Goal: Task Accomplishment & Management: Complete application form

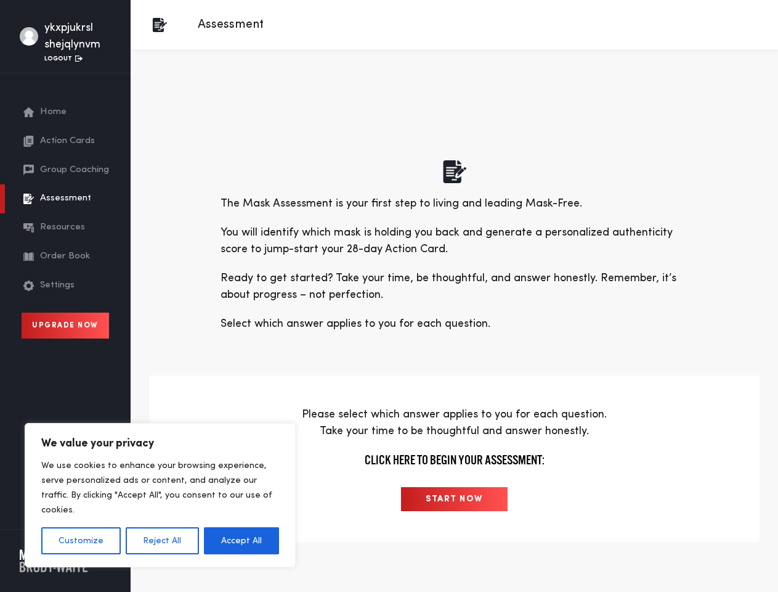
click at [389, 296] on p "Ready to get started? Take your time, be thoughtful, and answer honestly. Remem…" at bounding box center [455, 286] width 468 height 33
click at [81, 541] on button "Customize" at bounding box center [81, 540] width 80 height 27
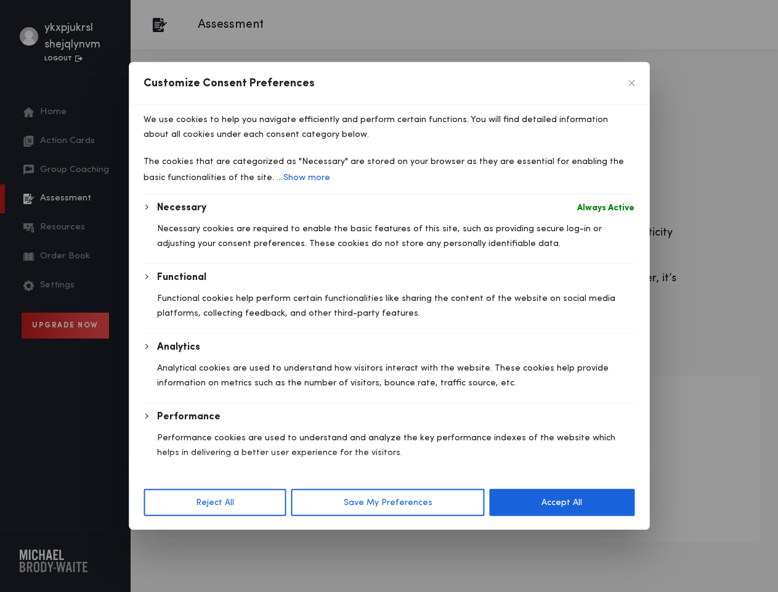
click at [161, 105] on div "Customize Consent Preferences" at bounding box center [389, 83] width 521 height 43
click at [242, 142] on p "We use cookies to help you navigate efficiently and perform certain functions. …" at bounding box center [389, 127] width 491 height 30
click at [454, 460] on p "Performance cookies are used to understand and analyze the key performance inde…" at bounding box center [396, 445] width 478 height 30
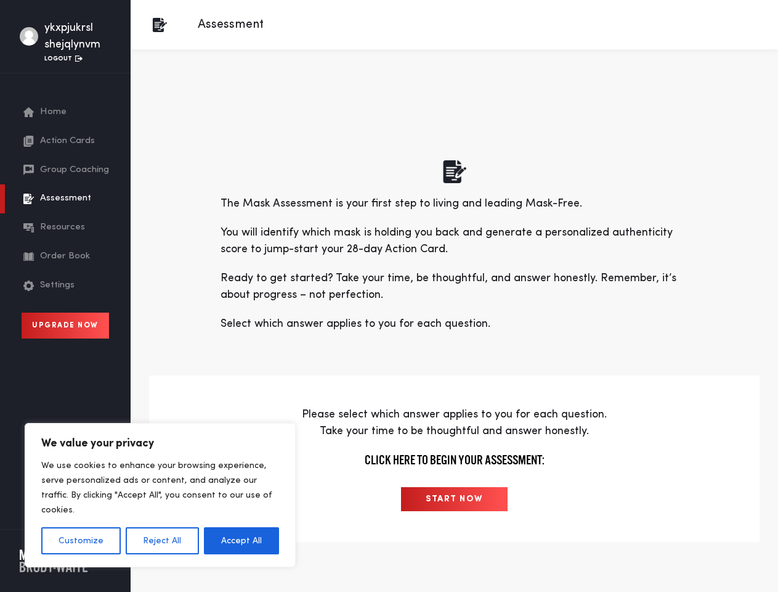
click at [389, 296] on p "Ready to get started? Take your time, be thoughtful, and answer honestly. Remem…" at bounding box center [455, 286] width 468 height 33
click at [81, 541] on button "Customize" at bounding box center [81, 540] width 80 height 27
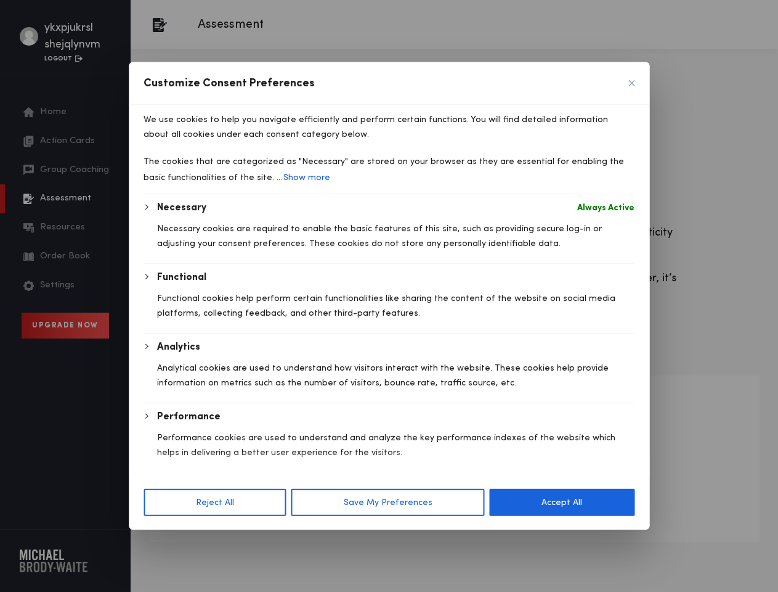
click at [161, 541] on div "Necessary Always Active Necessary cookies are required to enable the basic feat…" at bounding box center [389, 370] width 491 height 341
click at [242, 390] on p "Analytical cookies are used to understand how visitors interact with the websit…" at bounding box center [396, 376] width 478 height 30
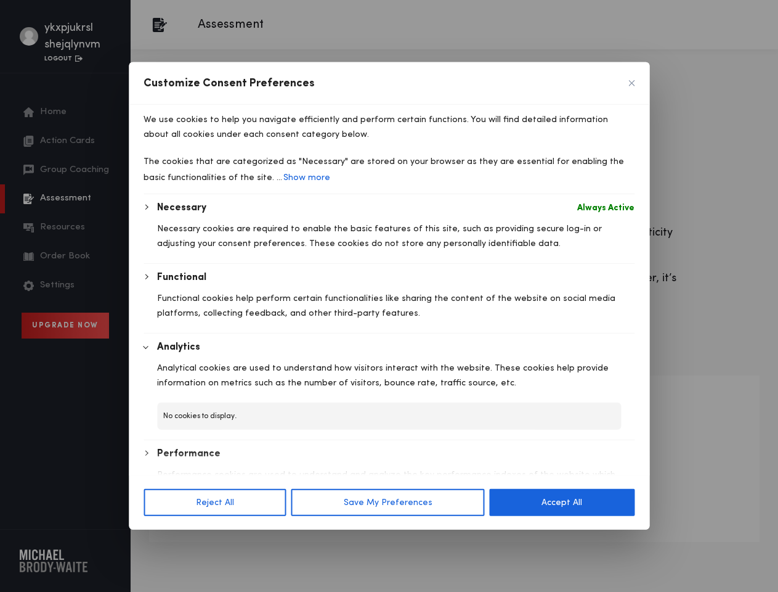
click at [454, 499] on button "Save My Preferences" at bounding box center [389, 502] width 194 height 27
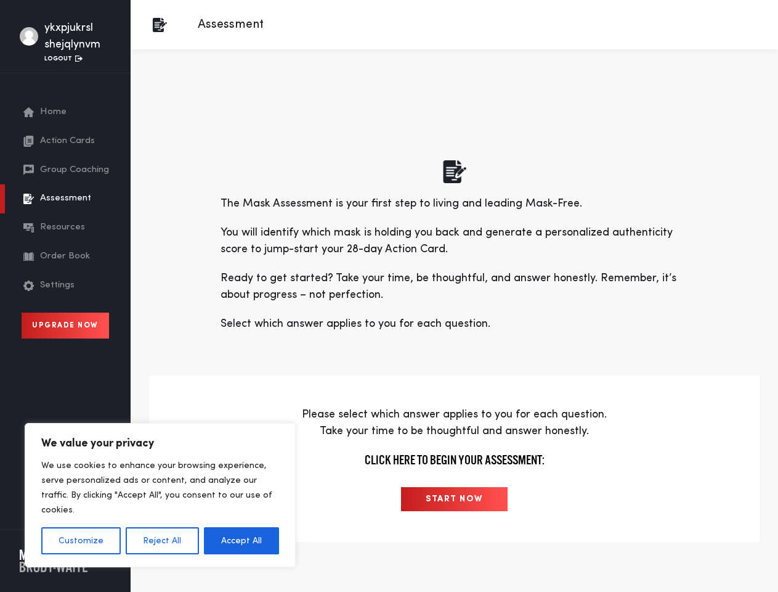
click at [389, 296] on p "Ready to get started? Take your time, be thoughtful, and answer honestly. Remem…" at bounding box center [455, 286] width 468 height 33
click at [81, 541] on button "Customize" at bounding box center [81, 540] width 80 height 27
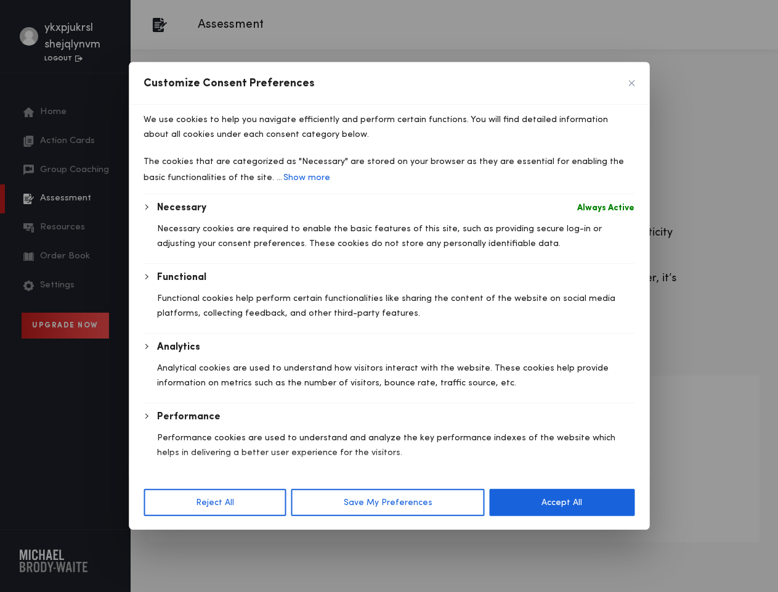
click at [161, 541] on body "We value your privacy We use cookies to enhance your browsing experience, serve…" at bounding box center [389, 326] width 778 height 653
click at [242, 402] on div "Analytics Analytical cookies are used to understand how visitors interact with …" at bounding box center [396, 371] width 478 height 63
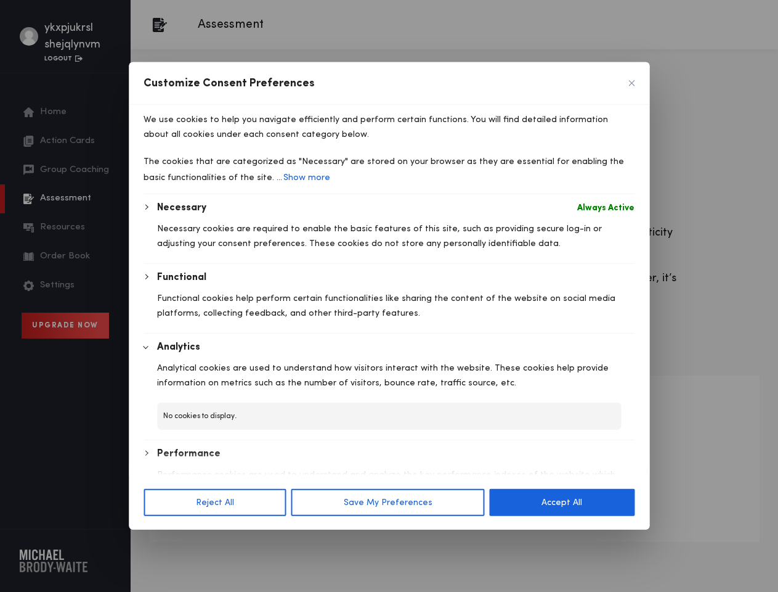
click at [454, 499] on button "Save My Preferences" at bounding box center [389, 502] width 194 height 27
